Goal: Task Accomplishment & Management: Use online tool/utility

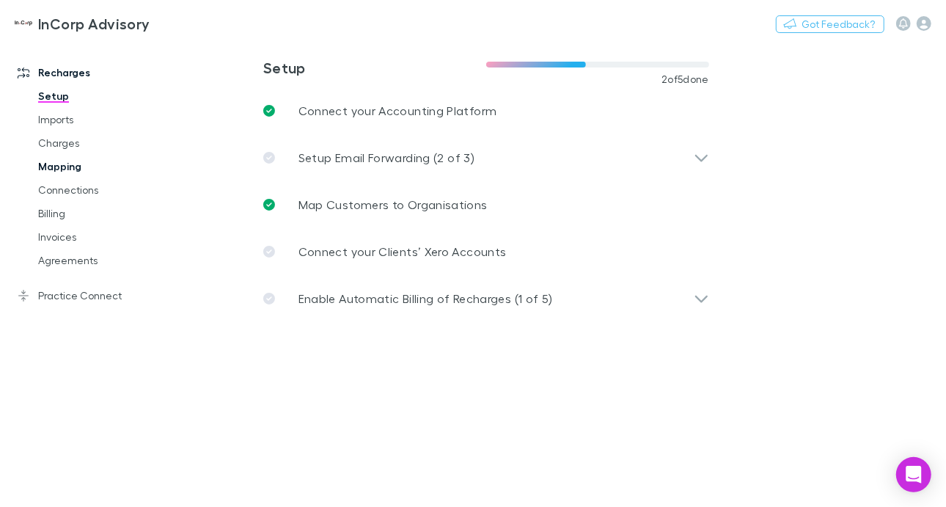
click at [40, 166] on link "Mapping" at bounding box center [104, 166] width 163 height 23
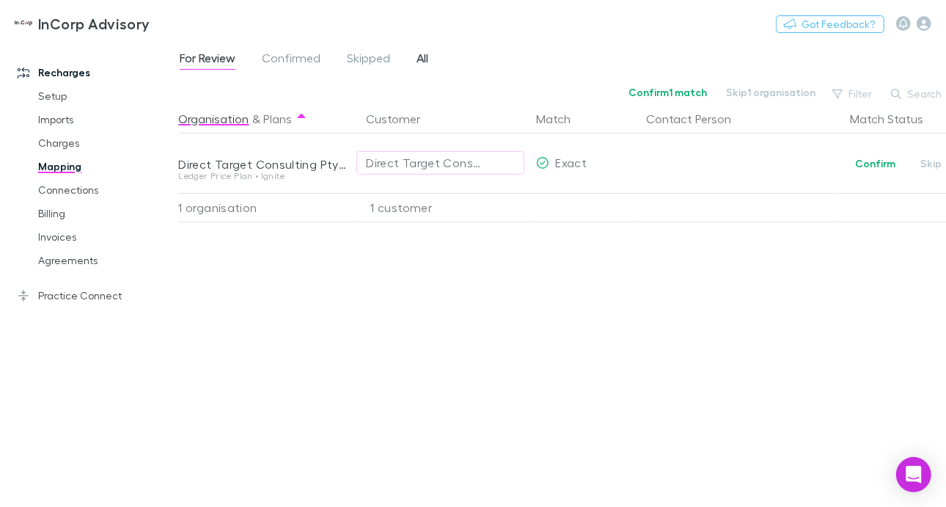
click at [422, 59] on span "All" at bounding box center [422, 60] width 12 height 19
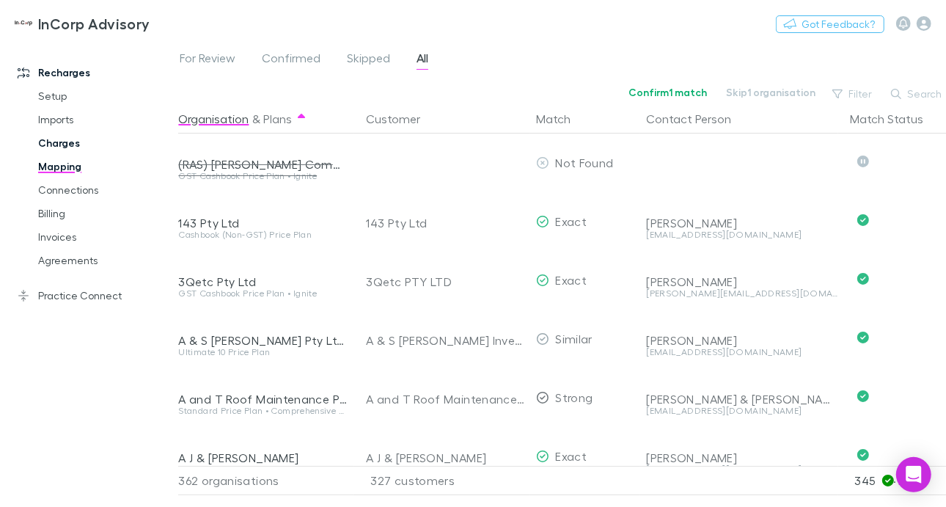
click at [54, 137] on link "Charges" at bounding box center [104, 142] width 163 height 23
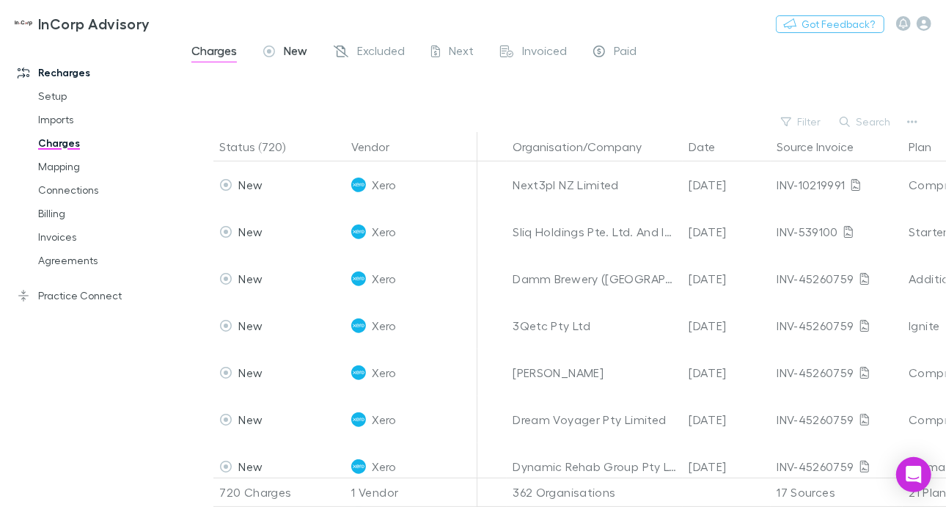
click at [287, 54] on span "New" at bounding box center [295, 52] width 23 height 19
click at [864, 121] on button "Search" at bounding box center [865, 122] width 67 height 18
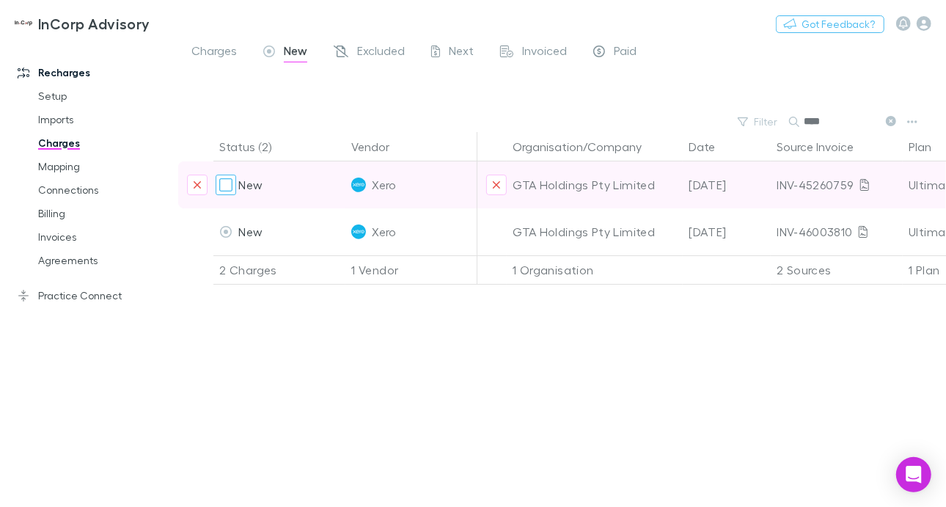
type input "***"
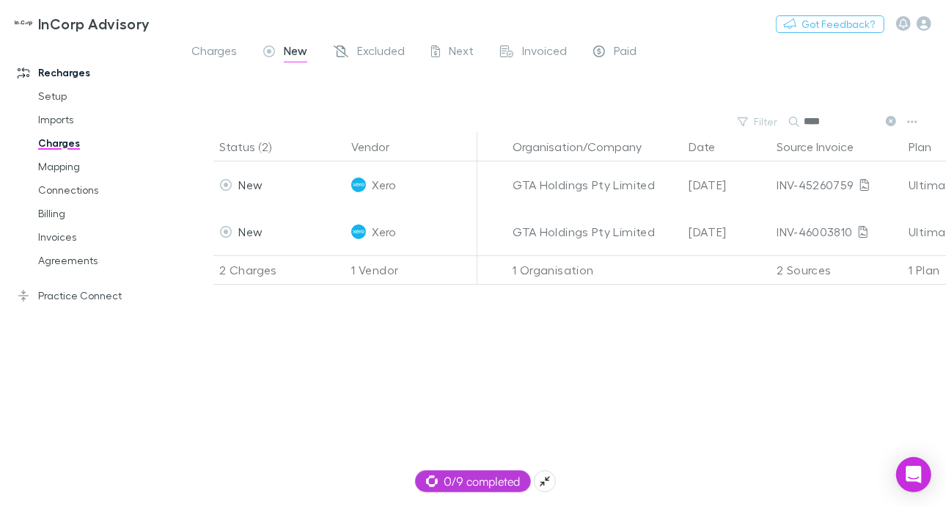
click at [473, 478] on span "0/9 completed" at bounding box center [473, 481] width 94 height 18
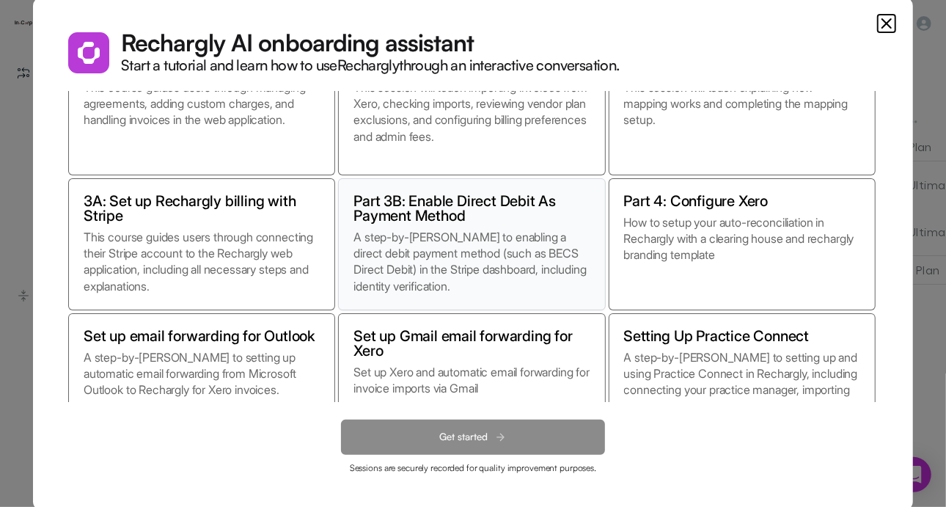
scroll to position [129, 0]
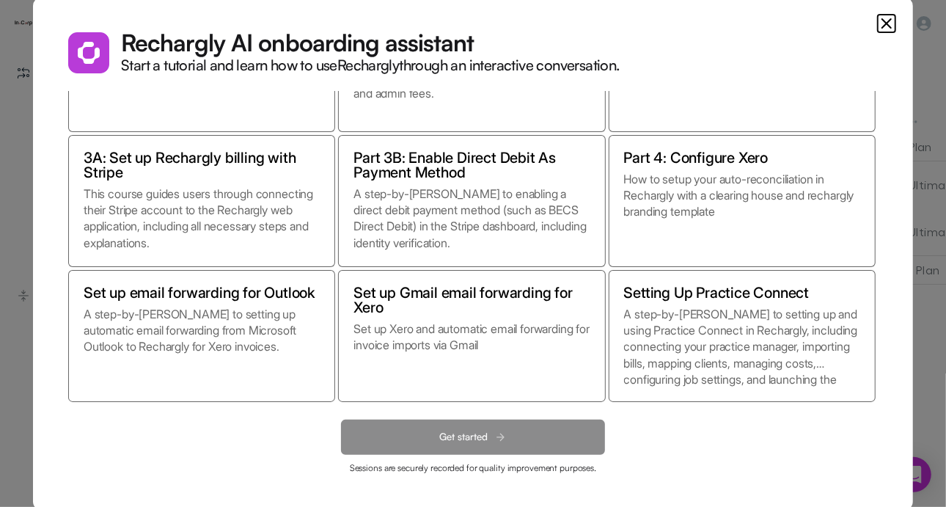
click at [878, 24] on icon "Close" at bounding box center [887, 24] width 18 height 18
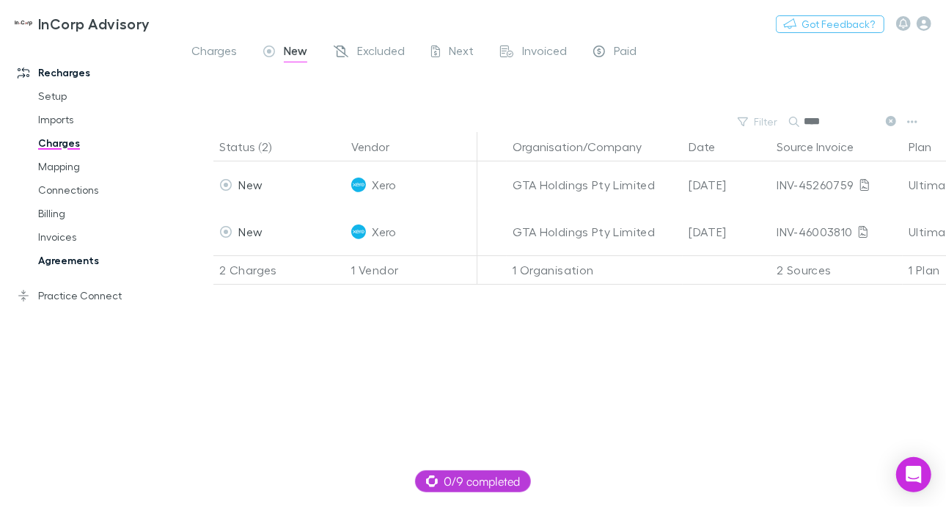
click at [75, 258] on link "Agreements" at bounding box center [104, 260] width 163 height 23
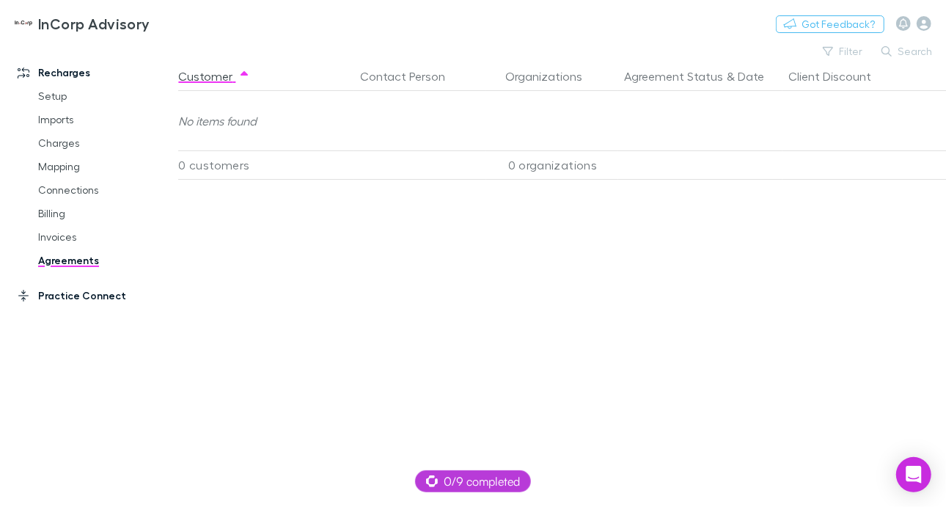
click at [55, 300] on link "Practice Connect" at bounding box center [94, 295] width 183 height 23
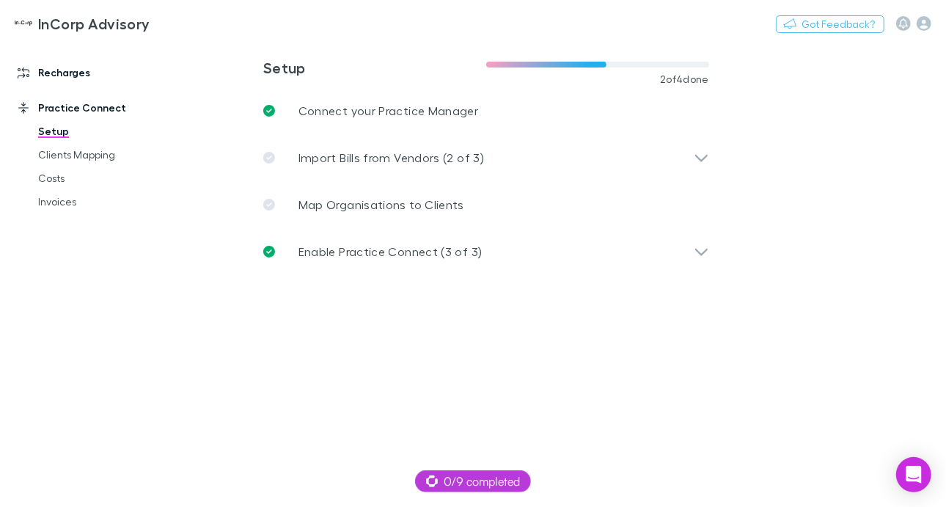
click at [56, 72] on link "Recharges" at bounding box center [94, 72] width 183 height 23
click at [56, 158] on link "Clients Mapping" at bounding box center [104, 154] width 163 height 23
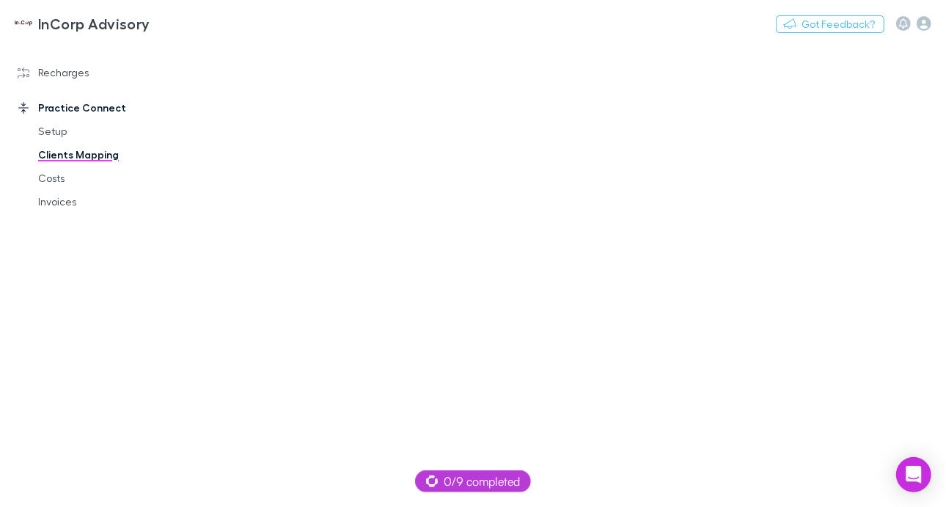
click at [98, 156] on link "Clients Mapping" at bounding box center [104, 154] width 163 height 23
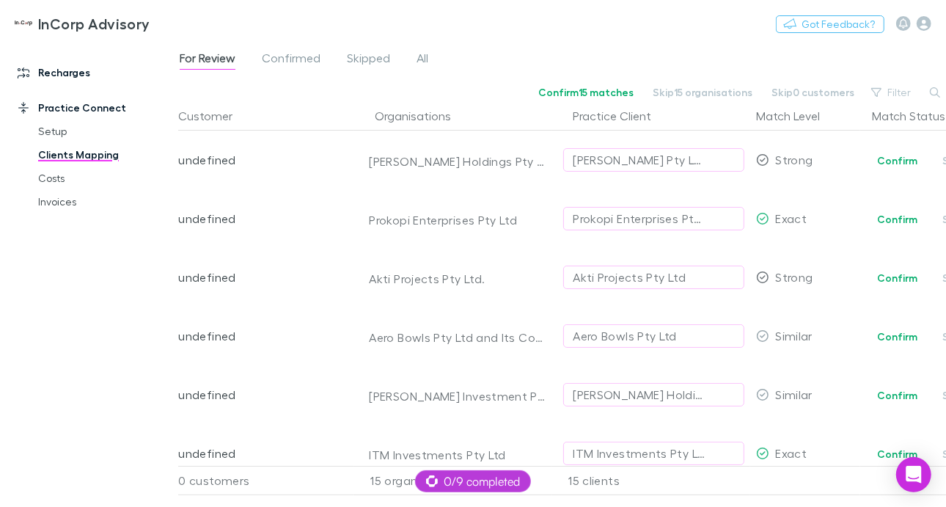
click at [65, 70] on link "Recharges" at bounding box center [94, 72] width 183 height 23
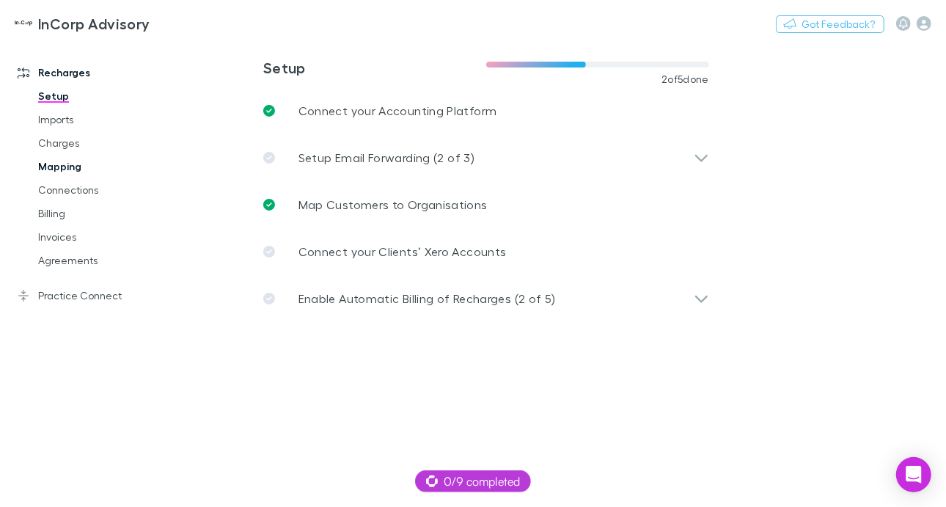
click at [71, 166] on link "Mapping" at bounding box center [104, 166] width 163 height 23
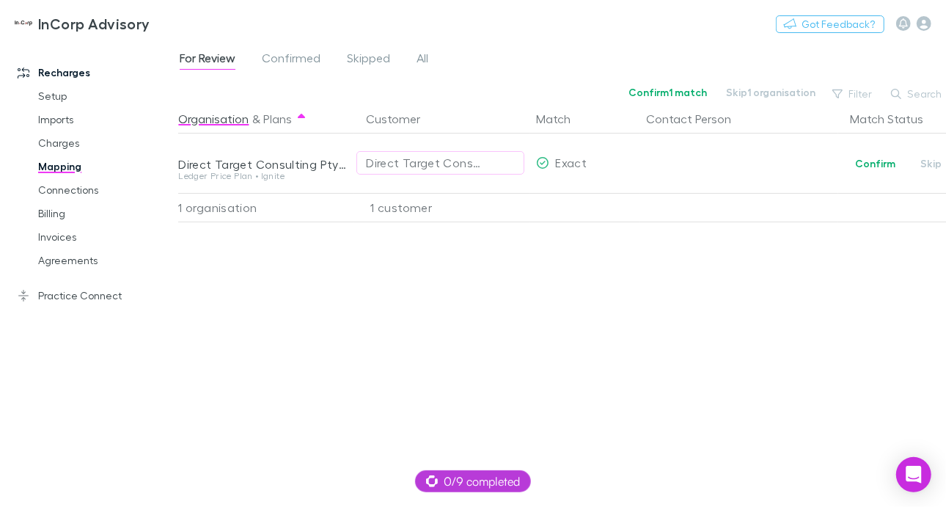
click at [445, 59] on div "For Review Confirmed Skipped All" at bounding box center [562, 62] width 768 height 28
click at [425, 54] on span "All" at bounding box center [422, 60] width 12 height 19
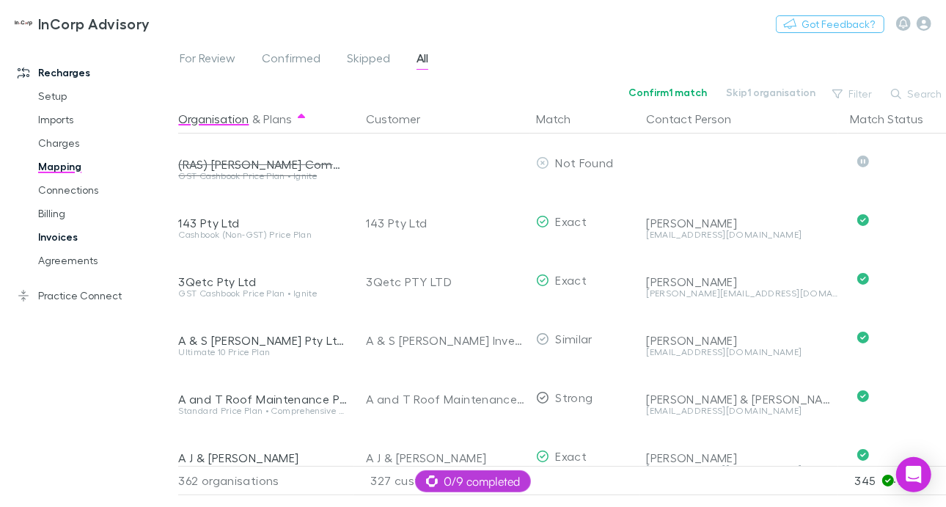
click at [57, 232] on link "Invoices" at bounding box center [104, 236] width 163 height 23
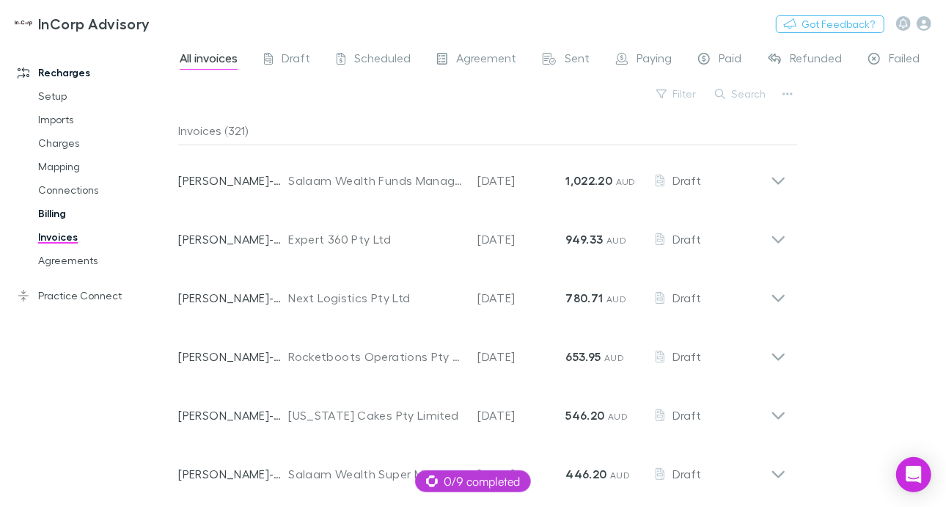
click at [54, 218] on link "Billing" at bounding box center [104, 213] width 163 height 23
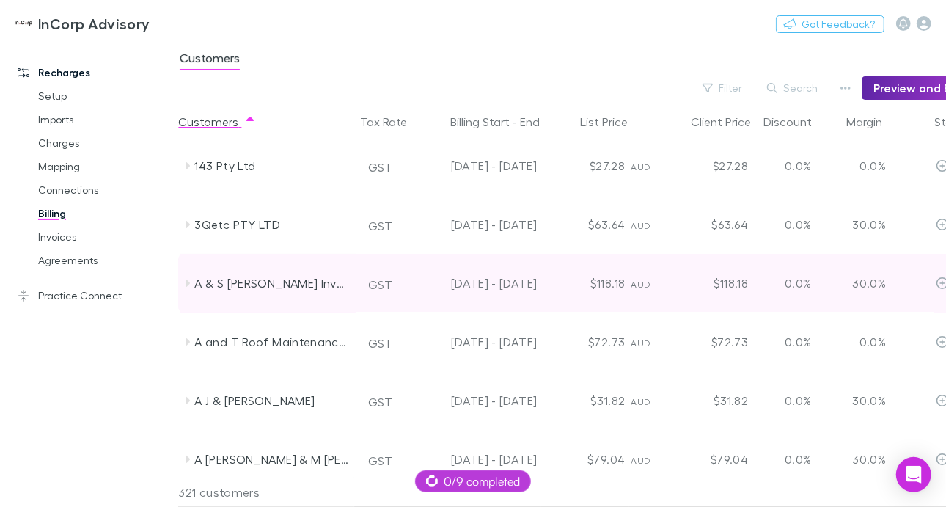
click at [185, 284] on icon at bounding box center [187, 282] width 4 height 7
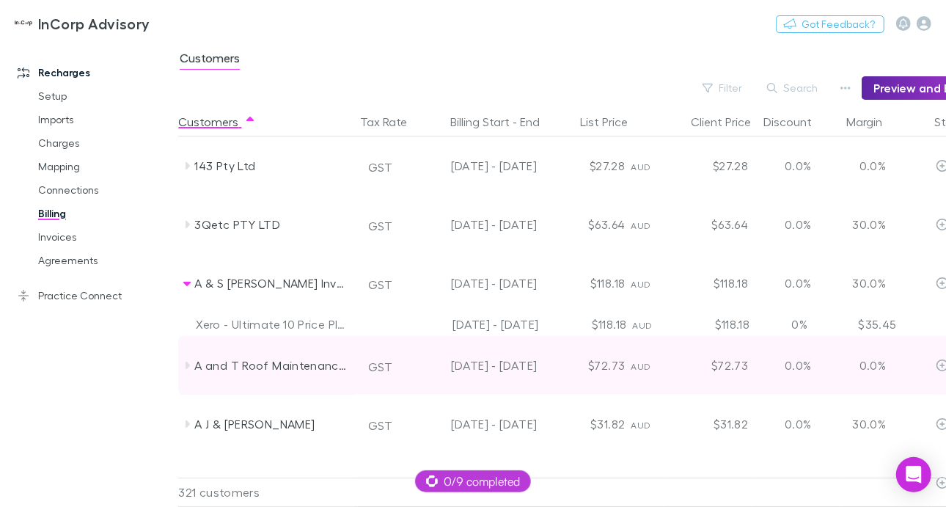
click at [188, 363] on icon at bounding box center [187, 364] width 4 height 7
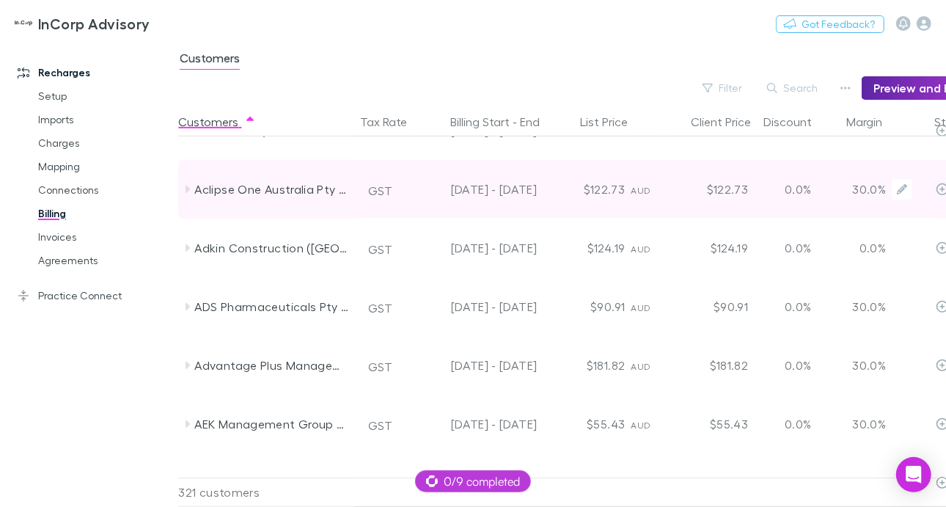
scroll to position [513, 0]
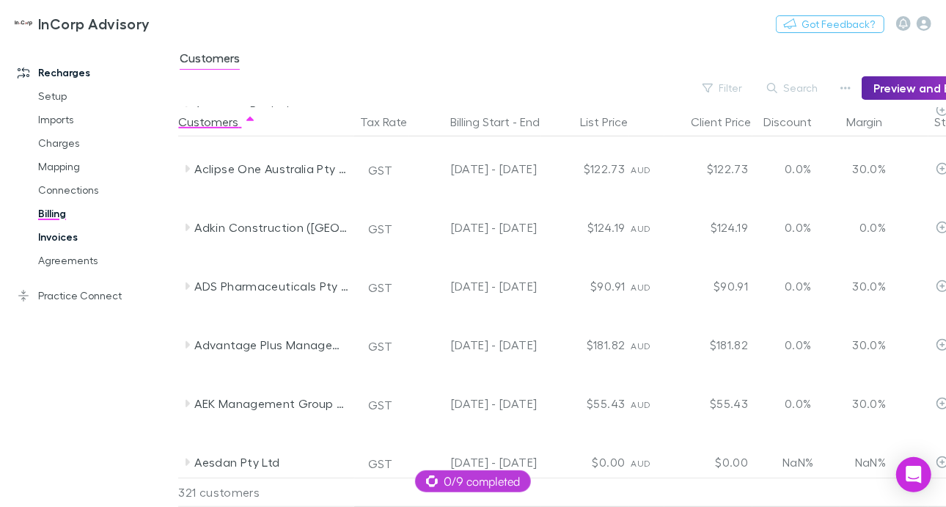
click at [65, 236] on link "Invoices" at bounding box center [104, 236] width 163 height 23
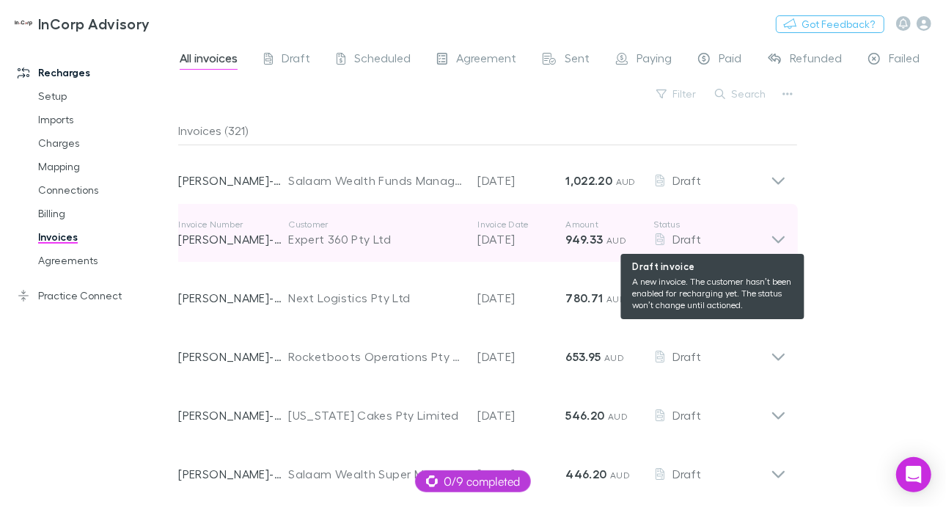
click at [771, 246] on icon at bounding box center [778, 232] width 15 height 29
click at [779, 238] on icon at bounding box center [778, 232] width 15 height 29
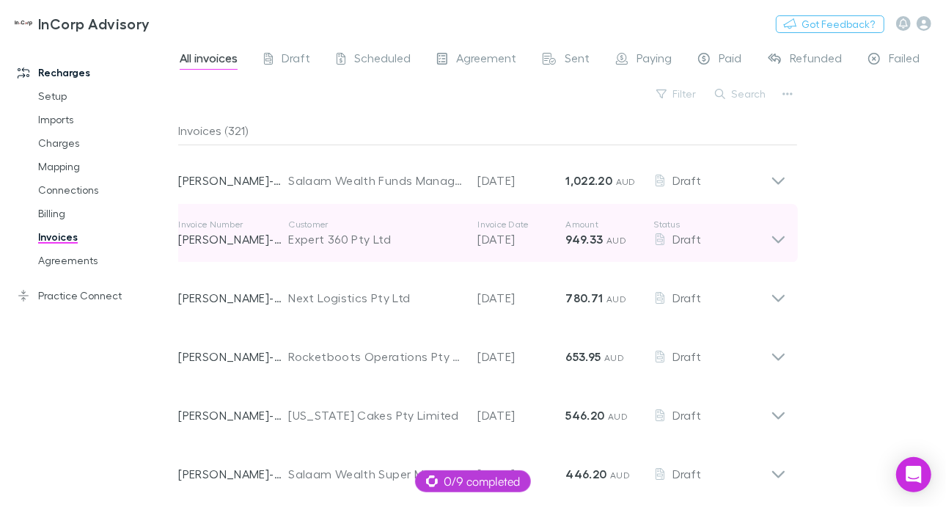
click at [778, 241] on icon at bounding box center [778, 239] width 12 height 7
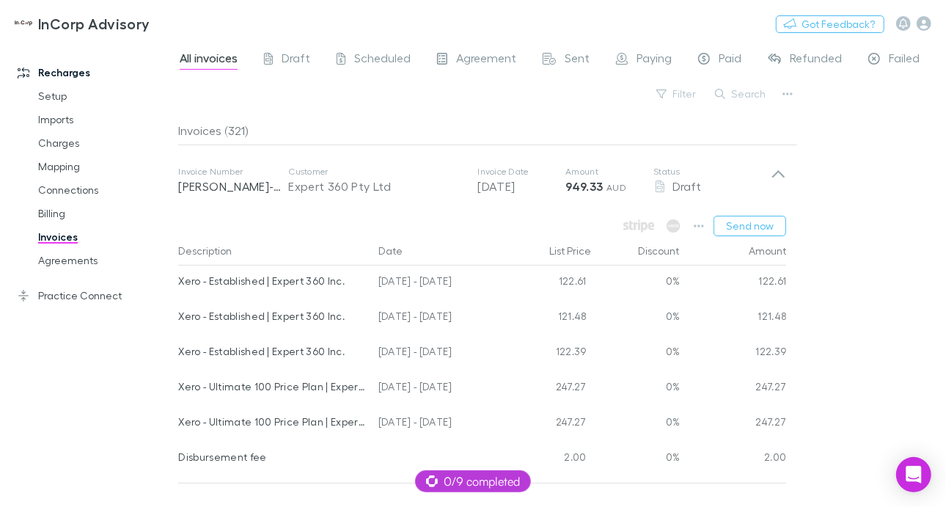
scroll to position [73, 0]
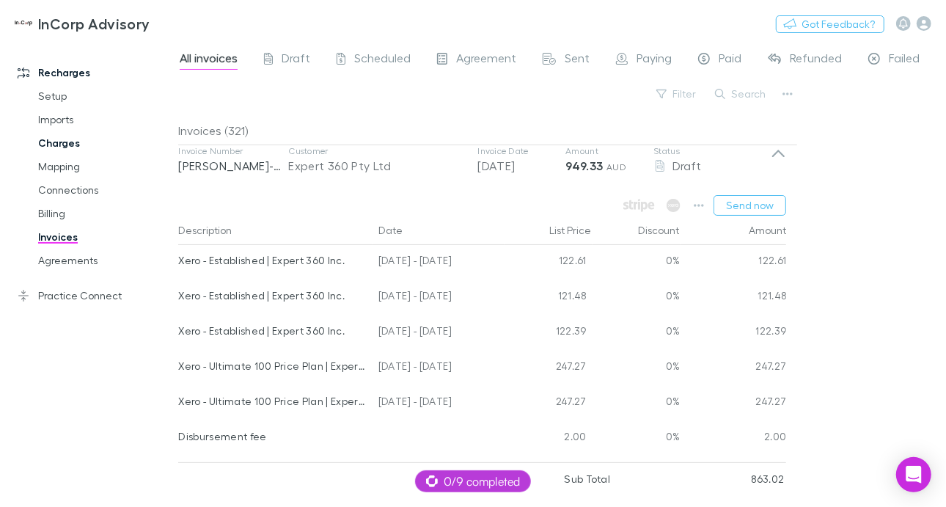
click at [60, 140] on link "Charges" at bounding box center [104, 142] width 163 height 23
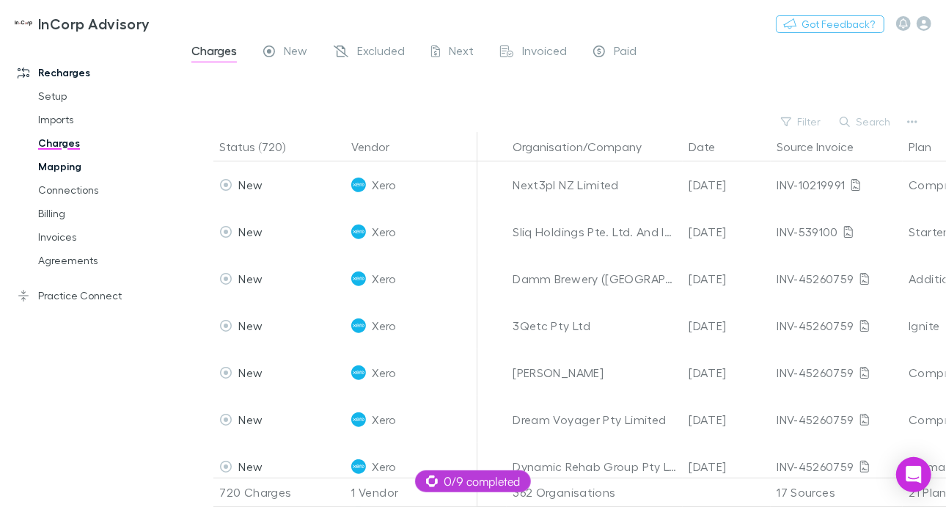
click at [59, 170] on link "Mapping" at bounding box center [104, 166] width 163 height 23
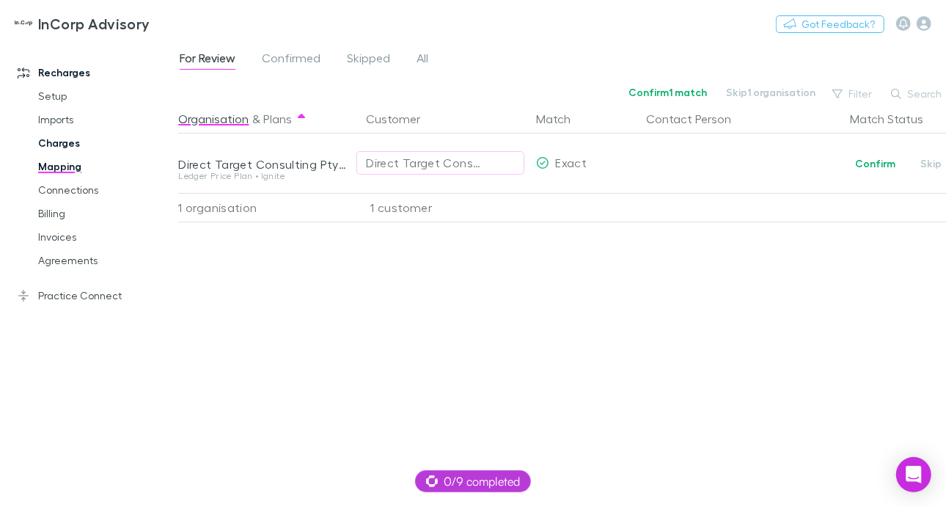
click at [59, 142] on link "Charges" at bounding box center [104, 142] width 163 height 23
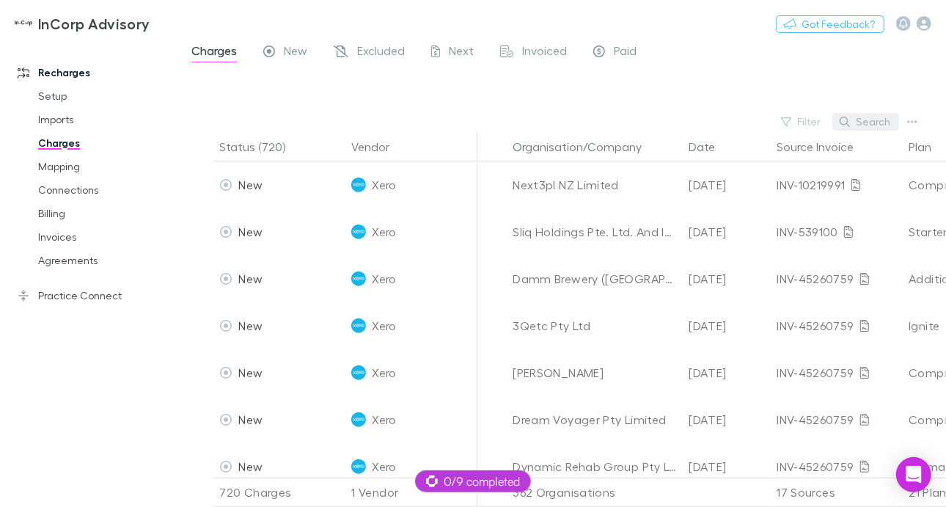
click at [857, 116] on button "Search" at bounding box center [865, 122] width 67 height 18
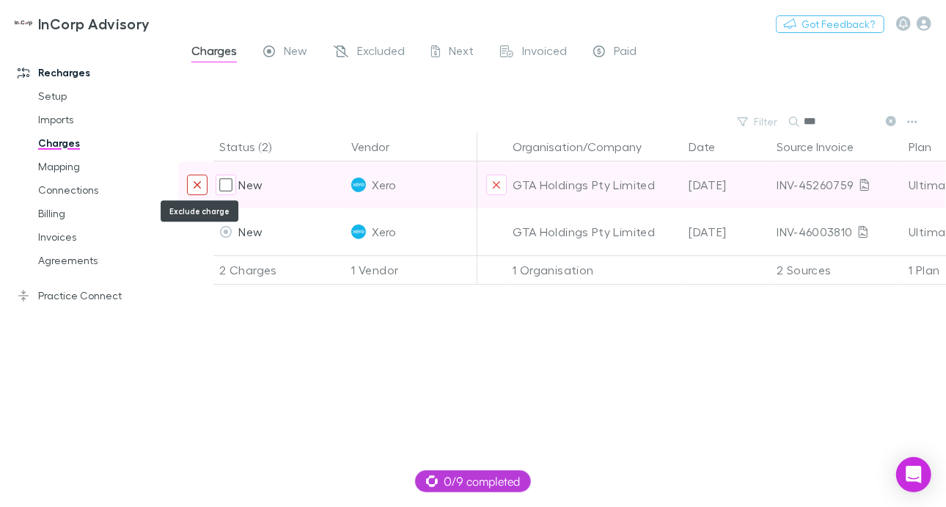
type input "***"
click at [196, 183] on icon "Exclude charge" at bounding box center [197, 184] width 7 height 7
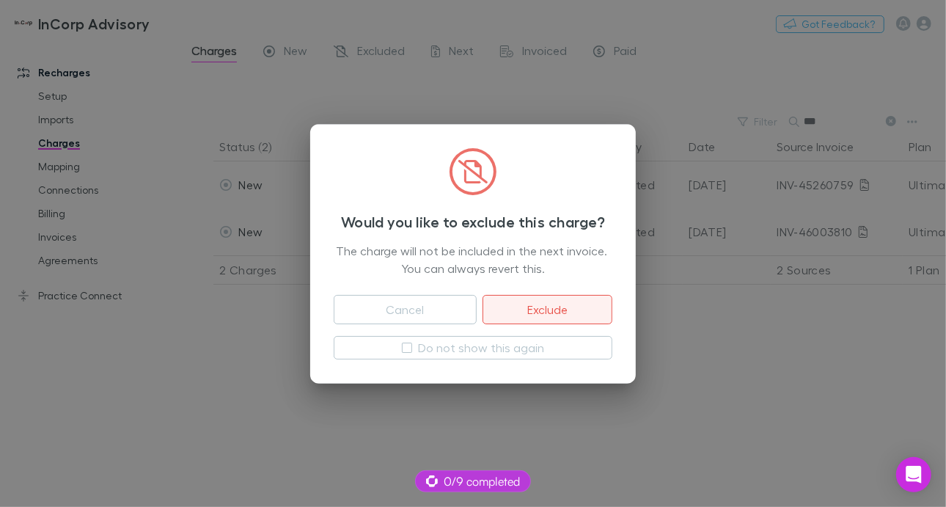
click at [531, 310] on button "Exclude" at bounding box center [547, 309] width 130 height 29
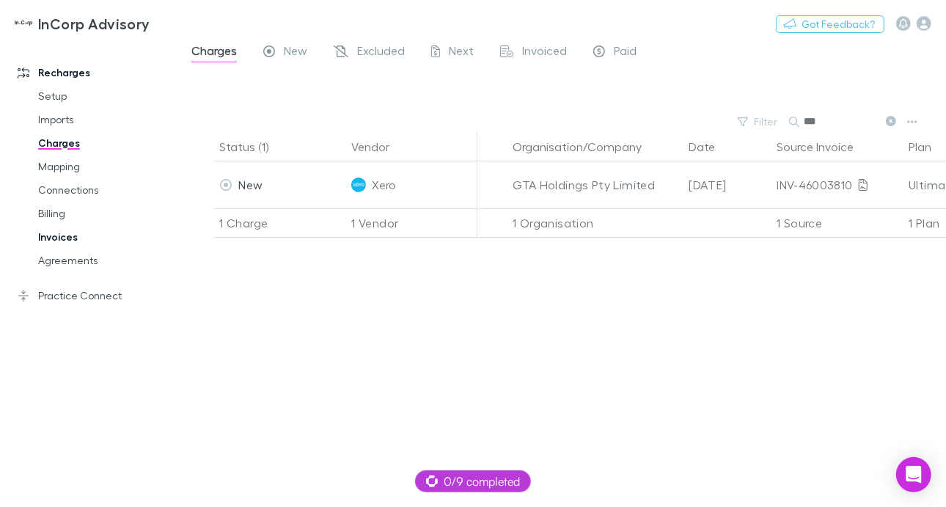
drag, startPoint x: 59, startPoint y: 238, endPoint x: 154, endPoint y: 240, distance: 95.3
click at [59, 238] on link "Invoices" at bounding box center [104, 236] width 163 height 23
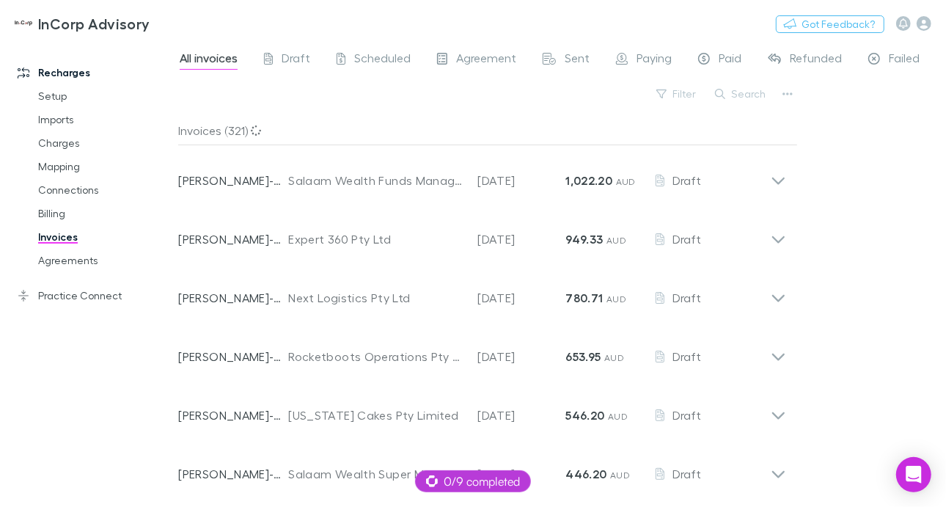
click at [742, 97] on button "Search" at bounding box center [741, 94] width 67 height 18
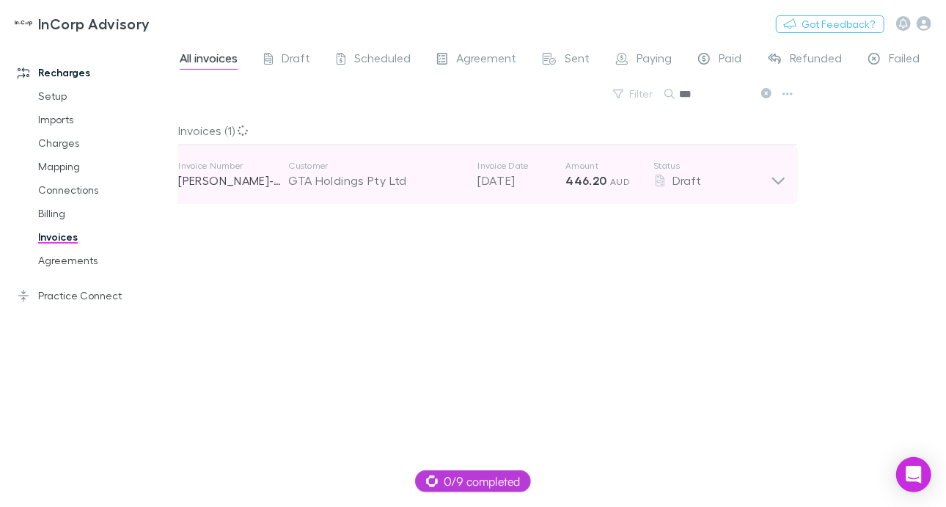
type input "***"
click at [775, 179] on icon at bounding box center [778, 180] width 12 height 7
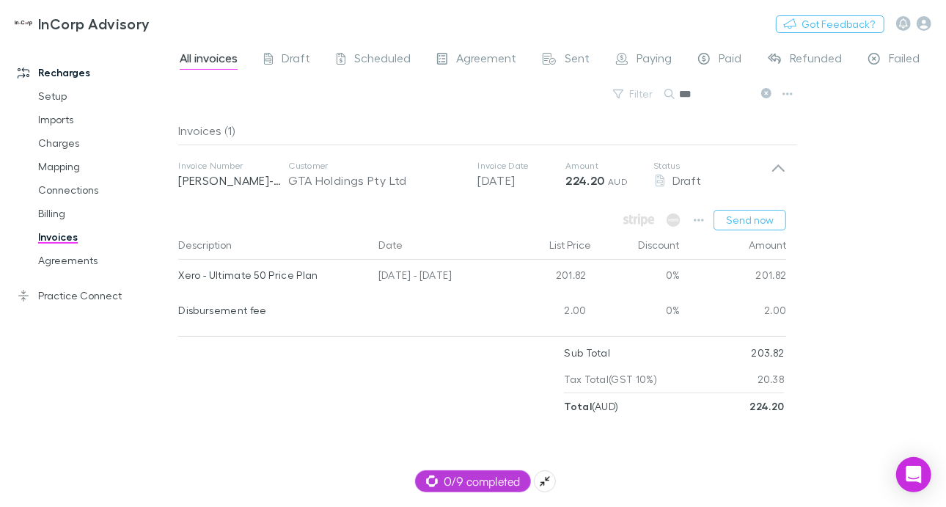
click at [474, 481] on span "0/9 completed" at bounding box center [473, 481] width 94 height 18
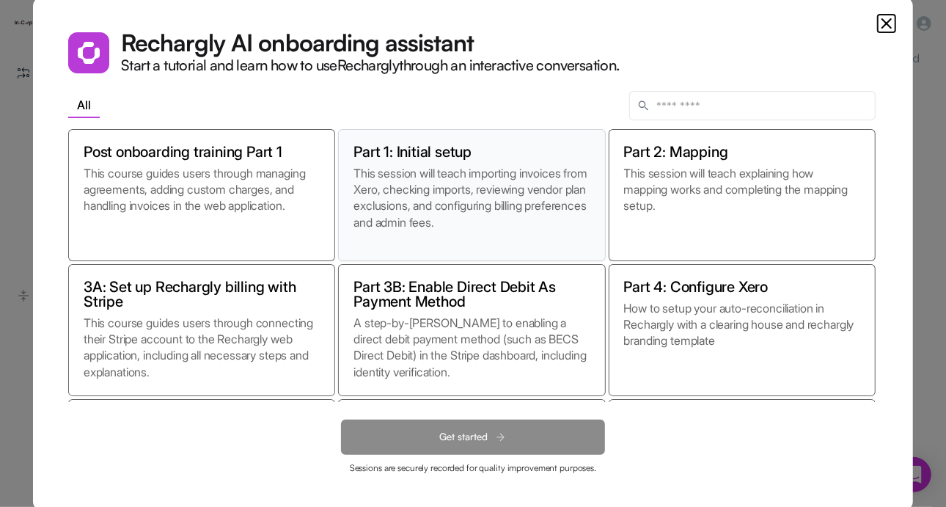
click at [435, 158] on h2 "Part 1: Initial setup" at bounding box center [412, 151] width 118 height 15
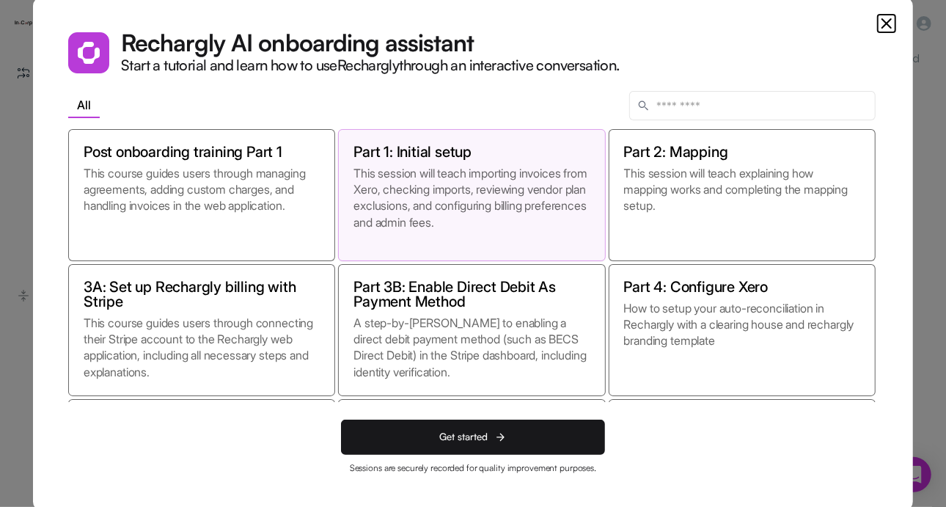
click at [399, 181] on p "This session will teach importing invoices from Xero, checking imports, reviewi…" at bounding box center [471, 205] width 236 height 81
